Goal: Navigation & Orientation: Find specific page/section

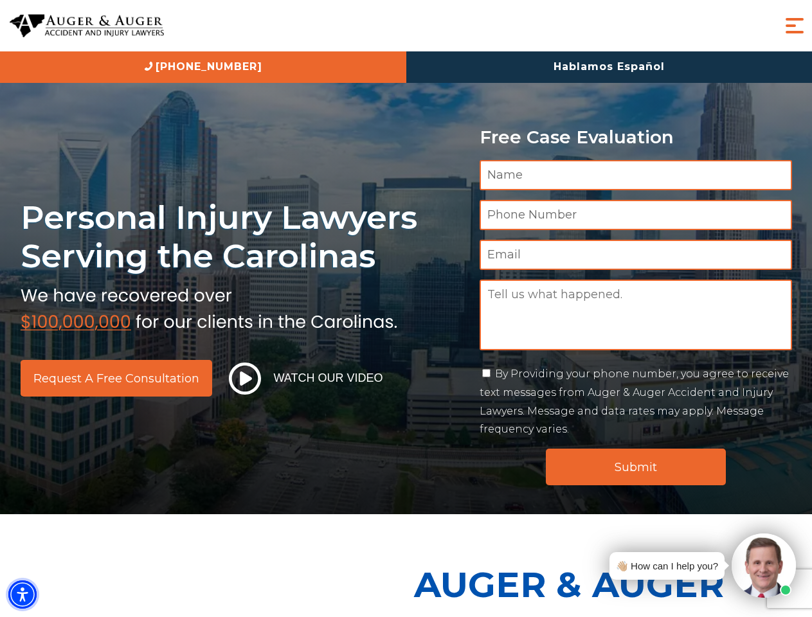
click at [22, 594] on img "Accessibility Menu" at bounding box center [22, 594] width 28 height 28
